Goal: Navigation & Orientation: Find specific page/section

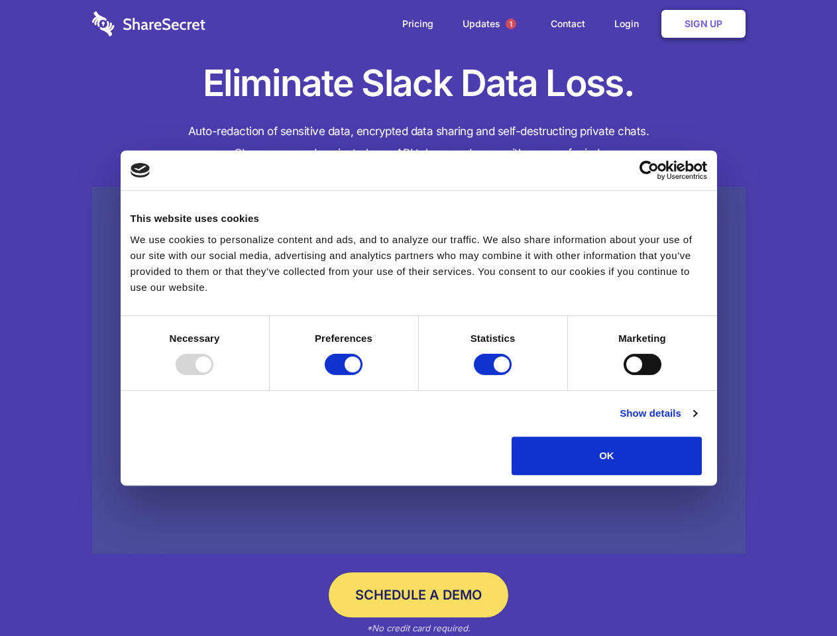
click at [213, 375] on div at bounding box center [195, 364] width 38 height 21
click at [363, 375] on input "Preferences" at bounding box center [344, 364] width 38 height 21
checkbox input "false"
click at [495, 375] on input "Statistics" at bounding box center [493, 364] width 38 height 21
checkbox input "false"
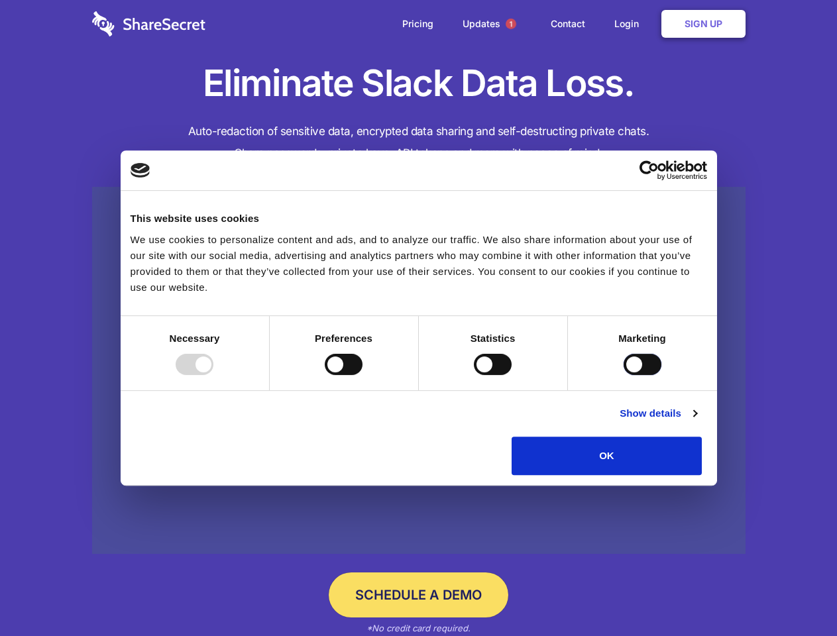
click at [624, 375] on input "Marketing" at bounding box center [643, 364] width 38 height 21
checkbox input "true"
click at [697, 422] on link "Show details" at bounding box center [658, 414] width 77 height 16
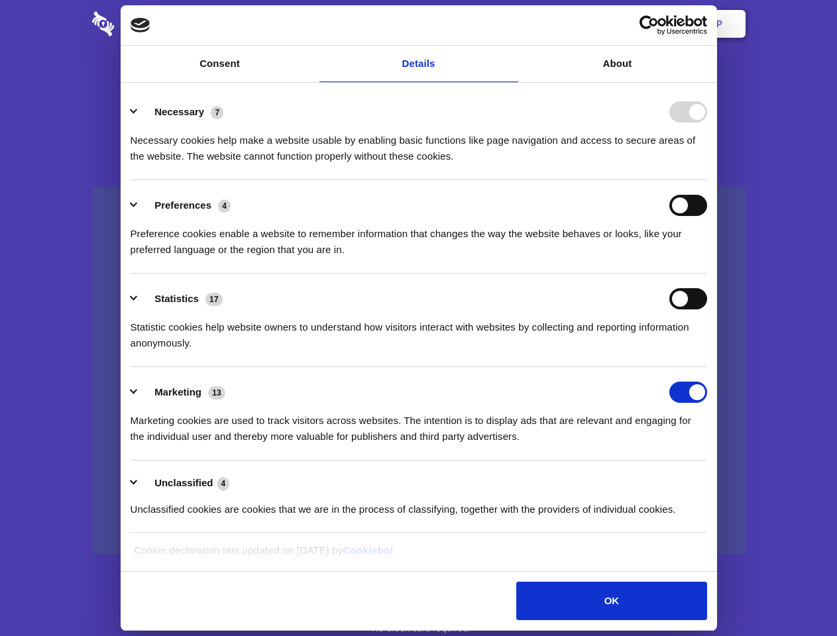
click at [707, 180] on li "Necessary 7 Necessary cookies help make a website usable by enabling basic func…" at bounding box center [419, 133] width 577 height 93
click at [510, 24] on span "1" at bounding box center [511, 24] width 11 height 11
